Goal: Task Accomplishment & Management: Complete application form

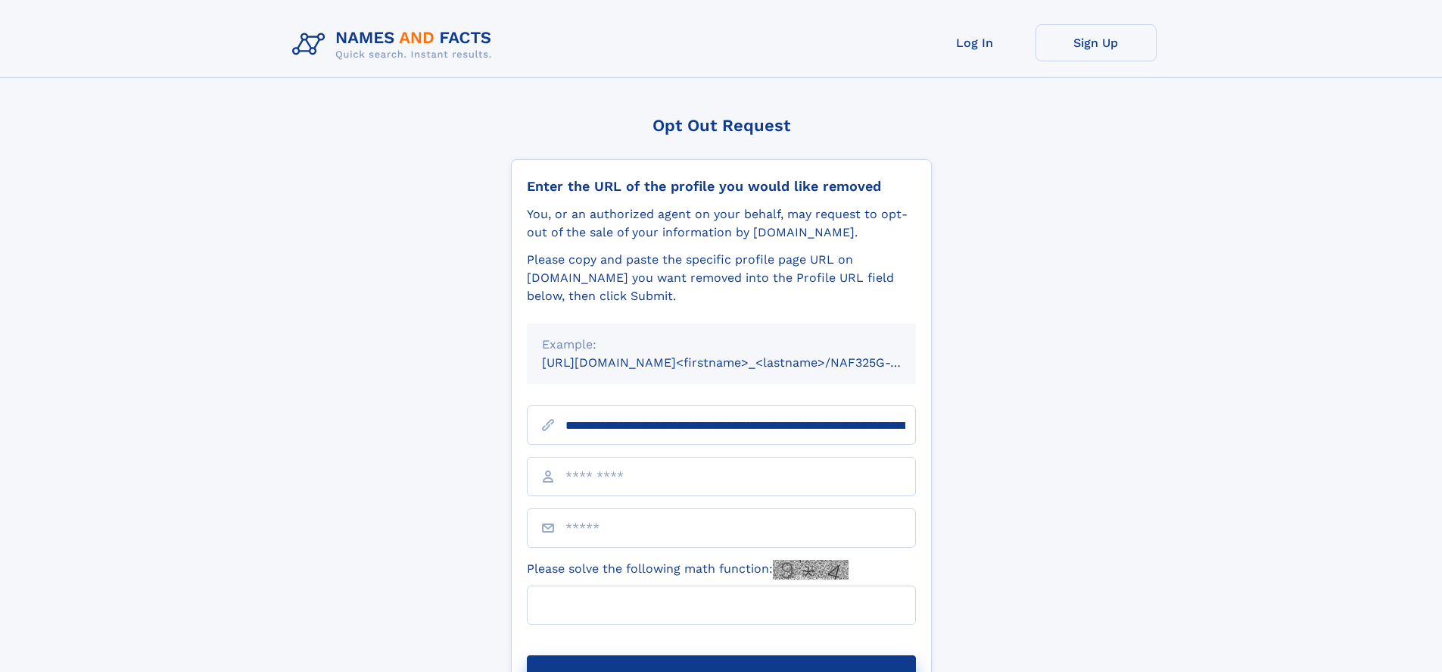
scroll to position [0, 179]
type input "**********"
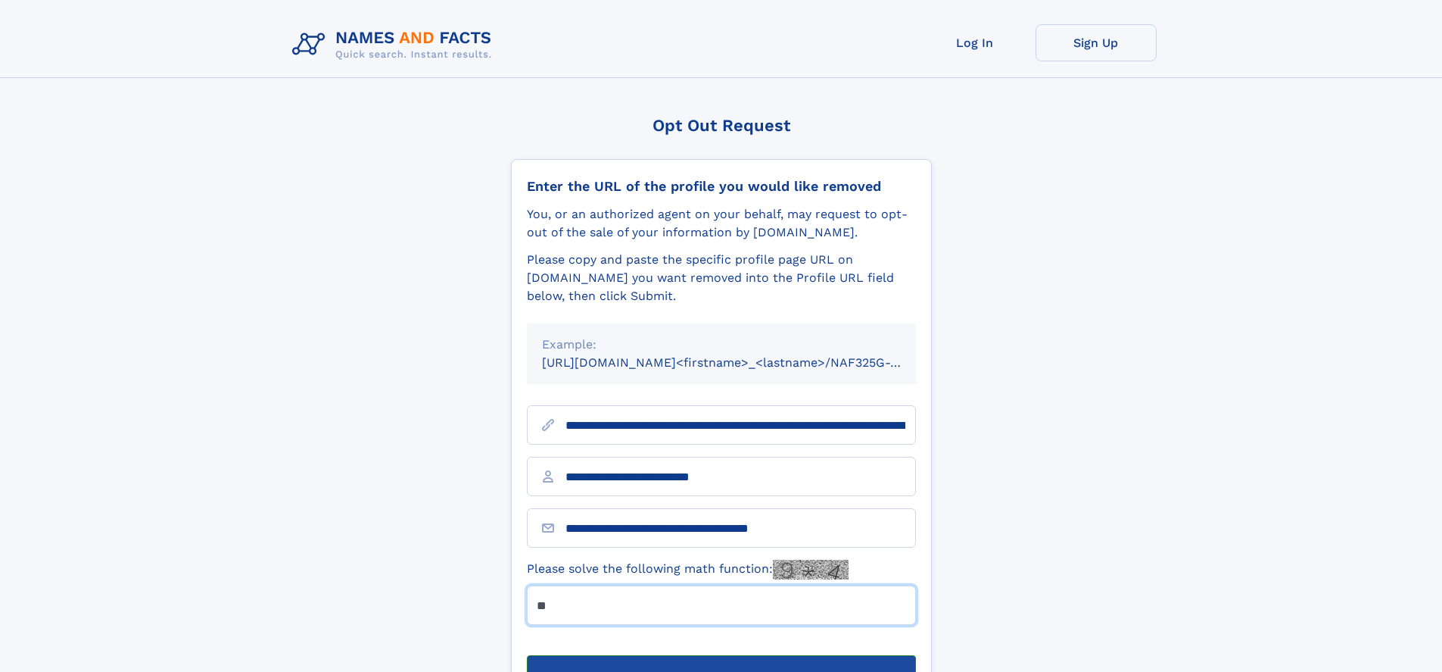
type input "**"
click at [721, 655] on button "Submit Opt Out Request" at bounding box center [721, 679] width 389 height 48
